Goal: Browse casually: Explore the website without a specific task or goal

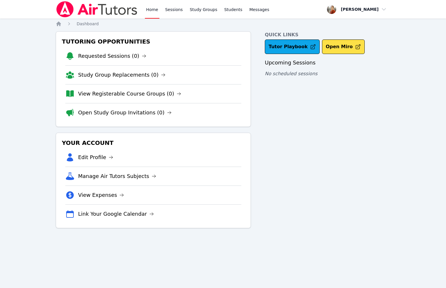
click at [43, 59] on div "Home Sessions Study Groups Students Messages Open user menu Erik White Open mai…" at bounding box center [223, 144] width 446 height 288
